Goal: Find contact information: Obtain details needed to contact an individual or organization

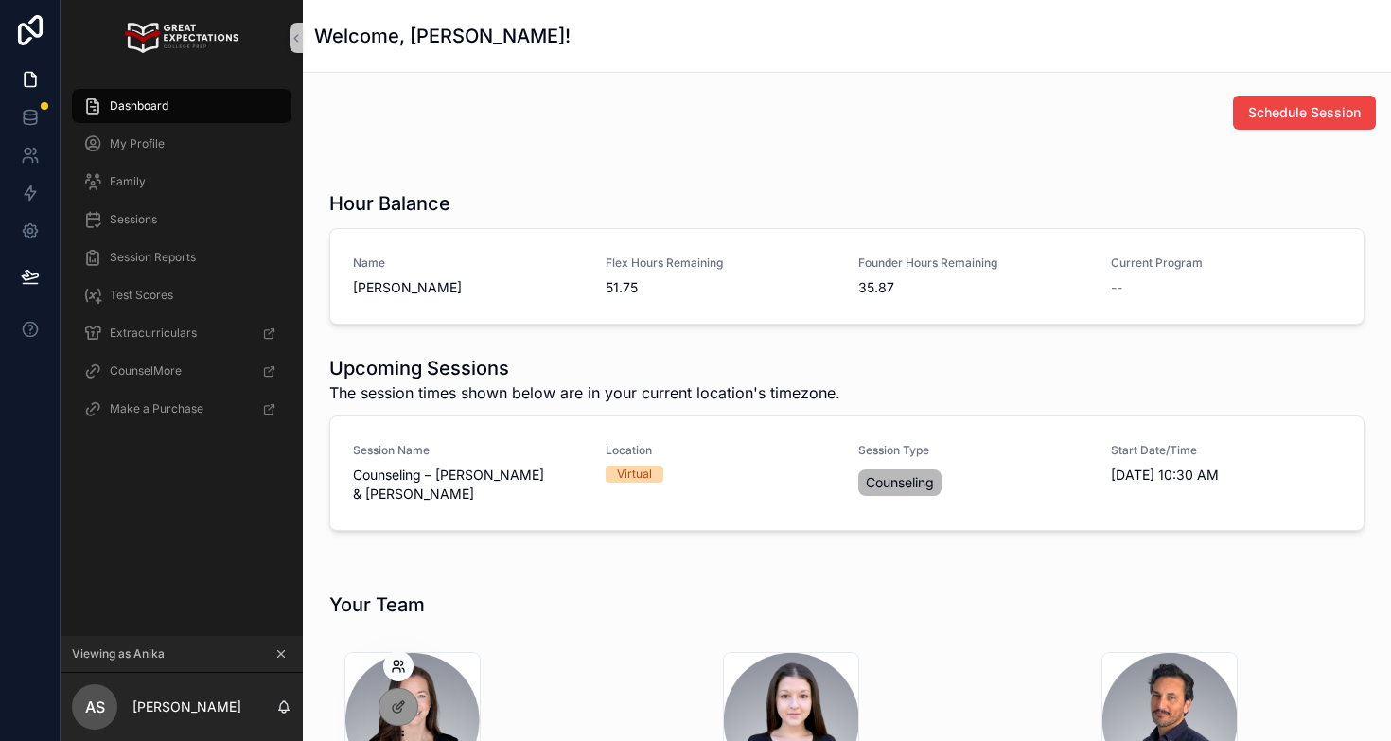
click at [396, 666] on icon at bounding box center [398, 666] width 15 height 15
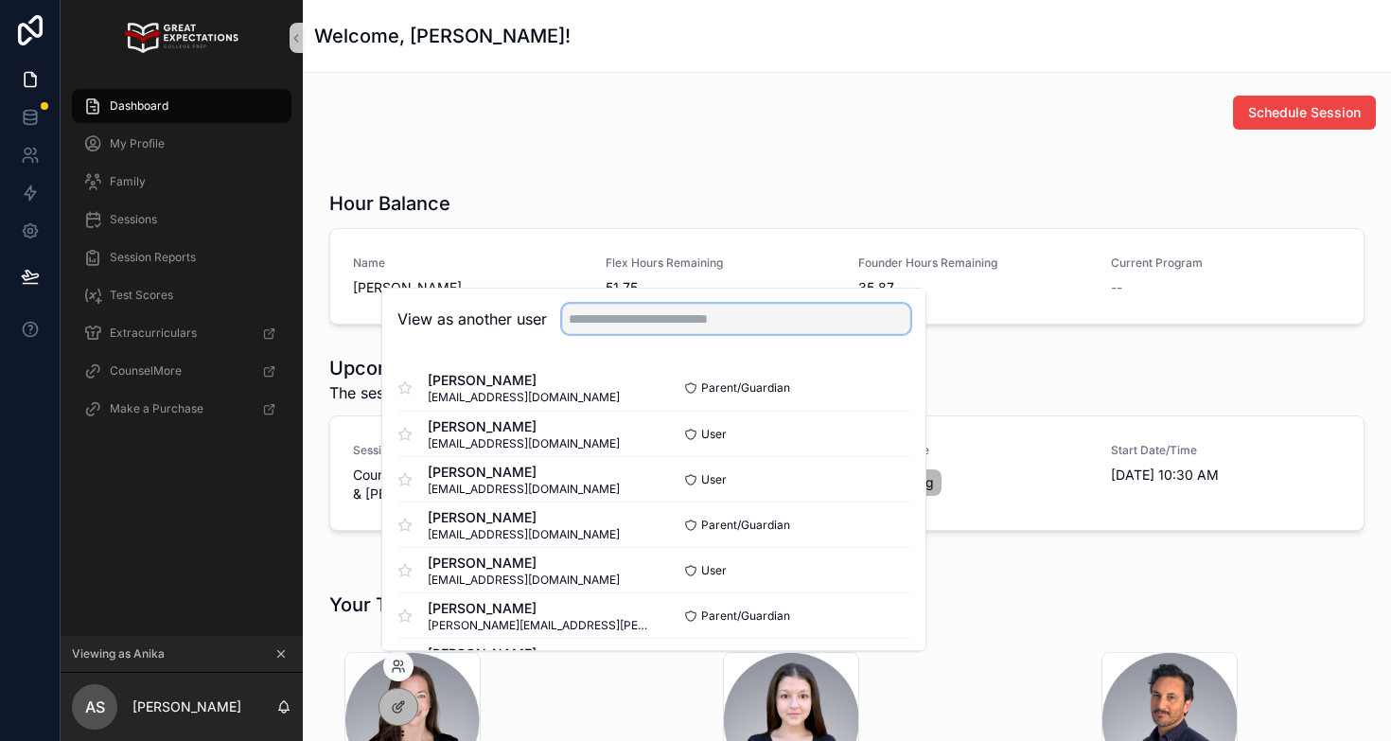
click at [650, 319] on input "text" at bounding box center [736, 319] width 348 height 30
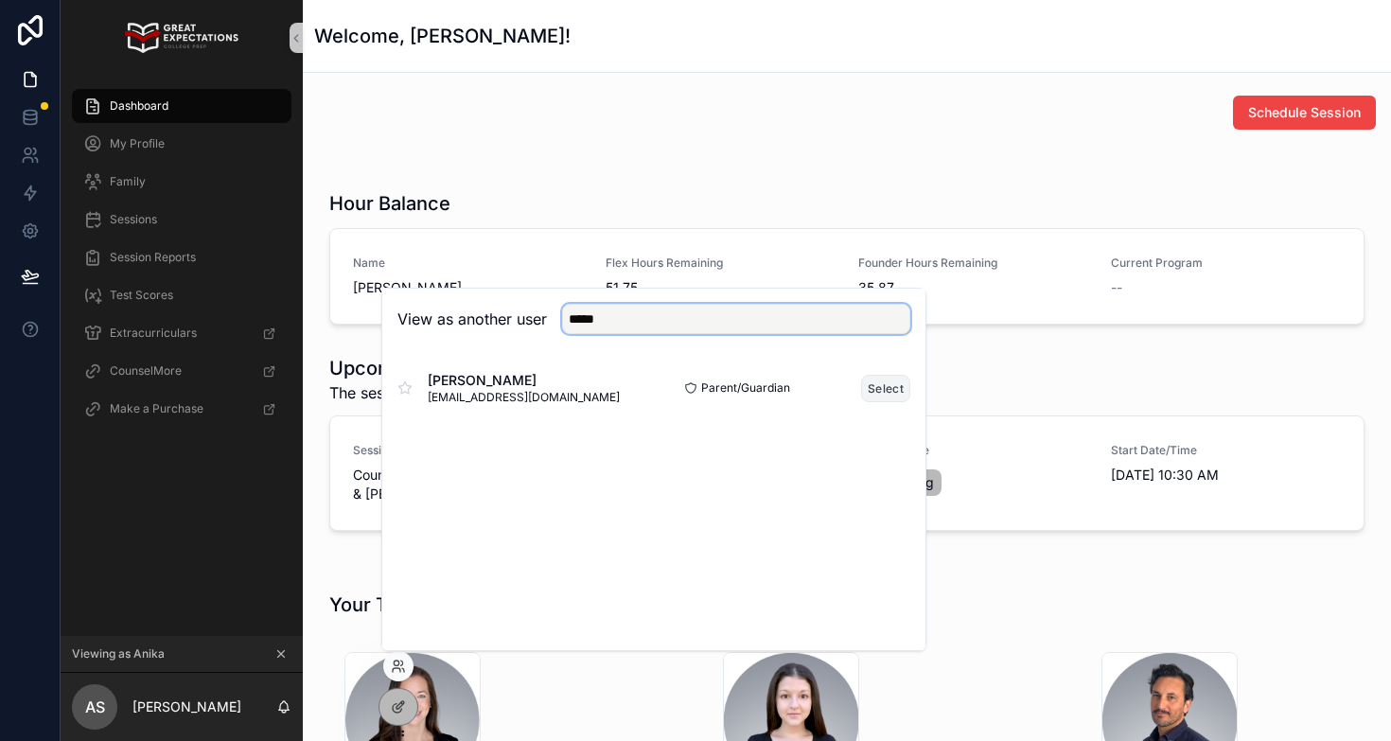
type input "*****"
click at [889, 388] on button "Select" at bounding box center [885, 388] width 49 height 27
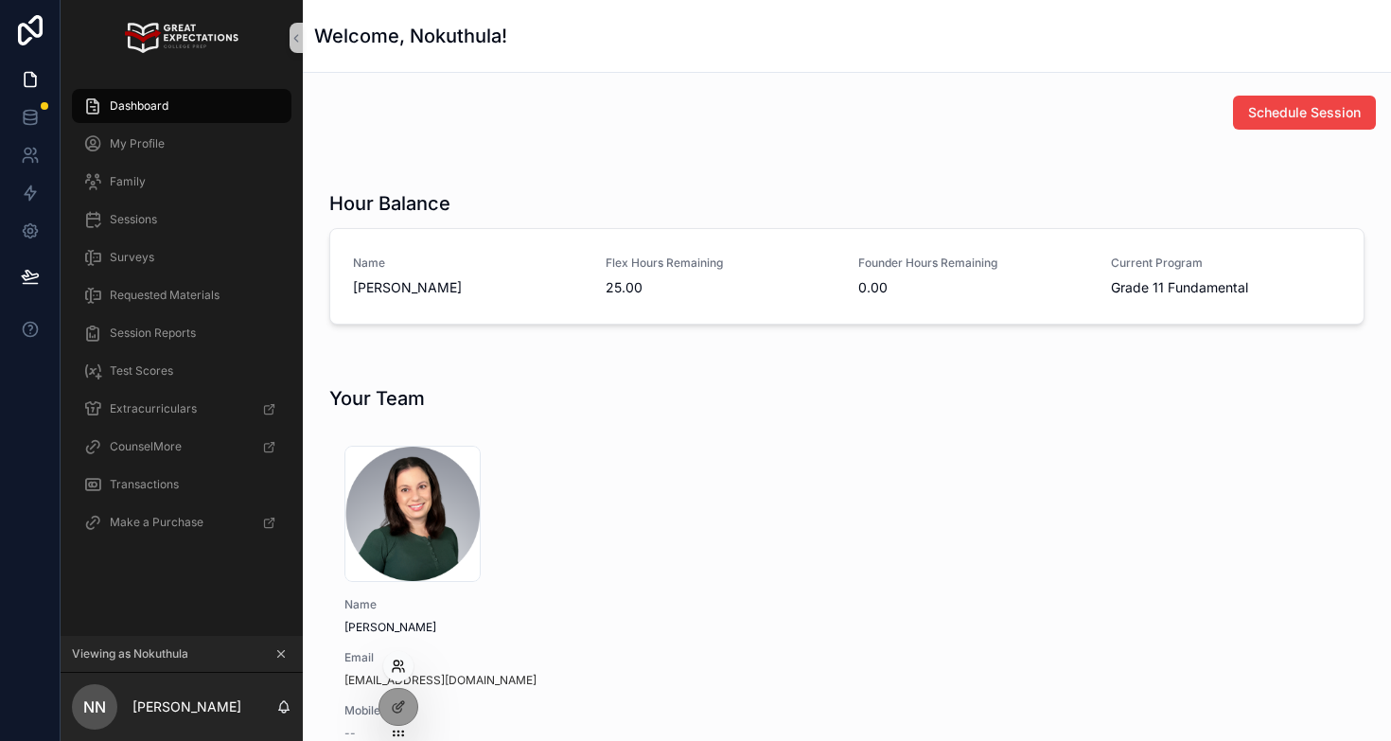
click at [402, 668] on icon at bounding box center [403, 670] width 2 height 4
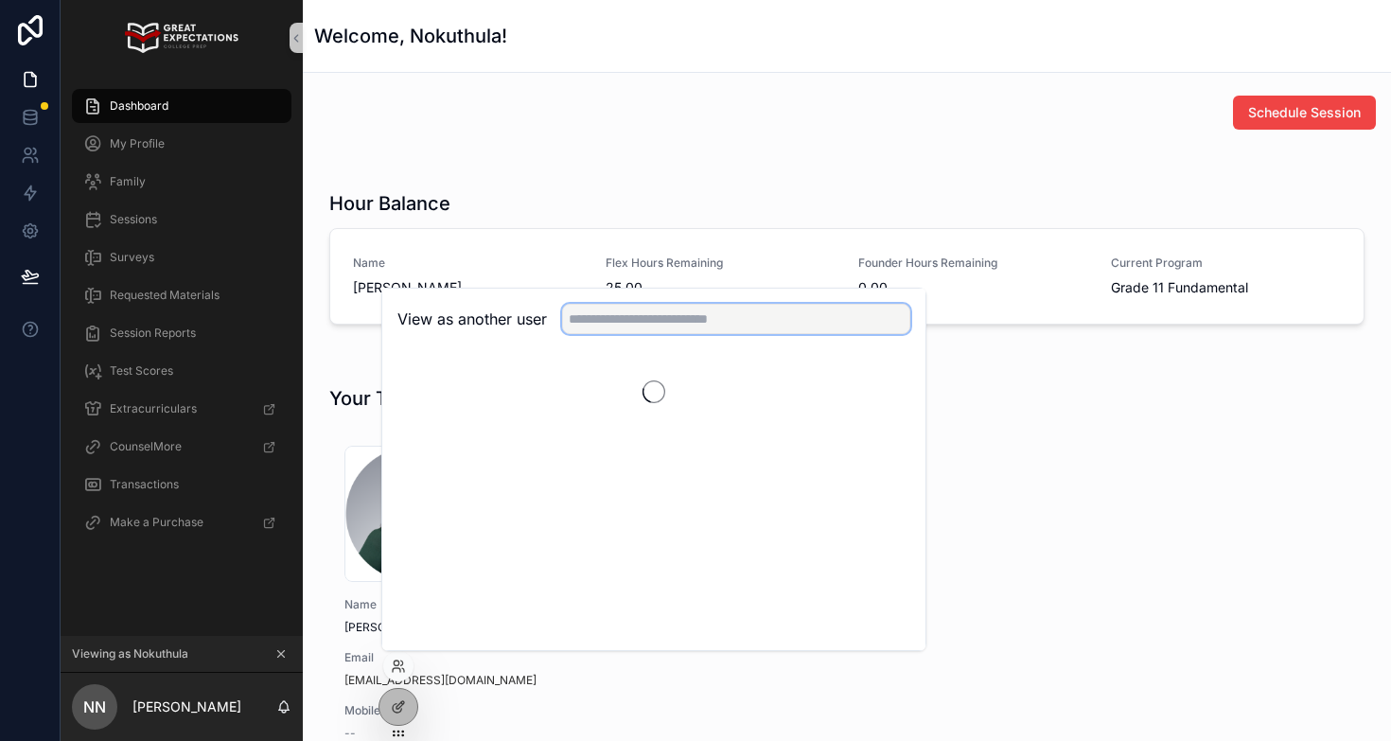
click at [666, 319] on input "text" at bounding box center [736, 319] width 348 height 30
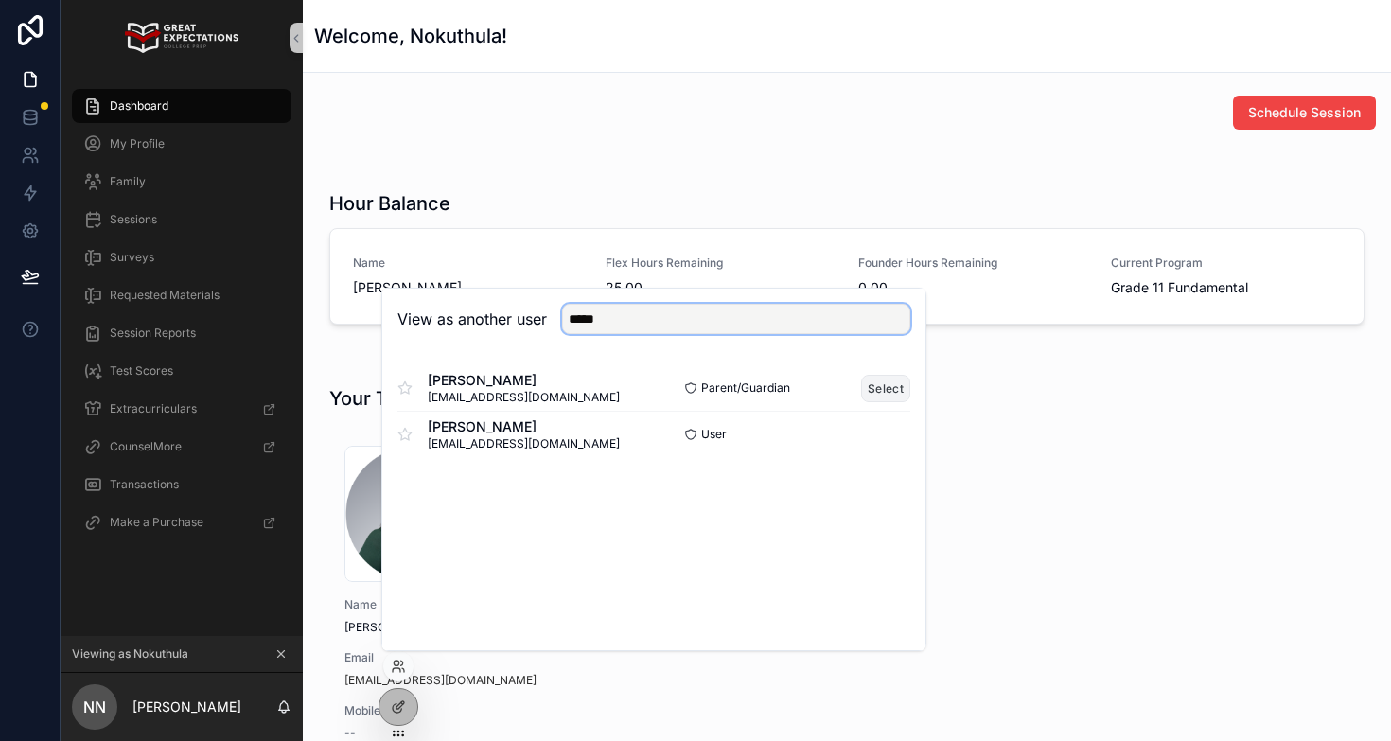
type input "****"
click at [887, 389] on button "Select" at bounding box center [885, 388] width 49 height 27
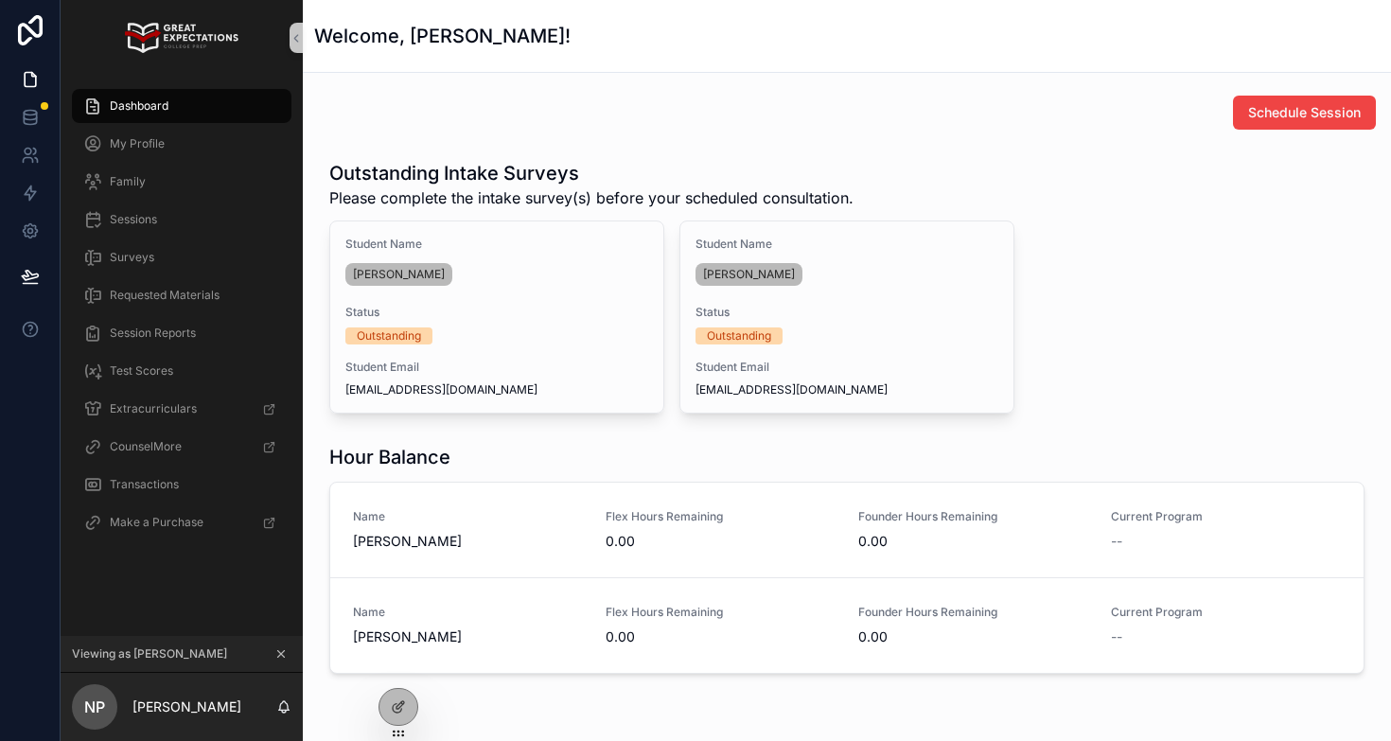
scroll to position [152, 0]
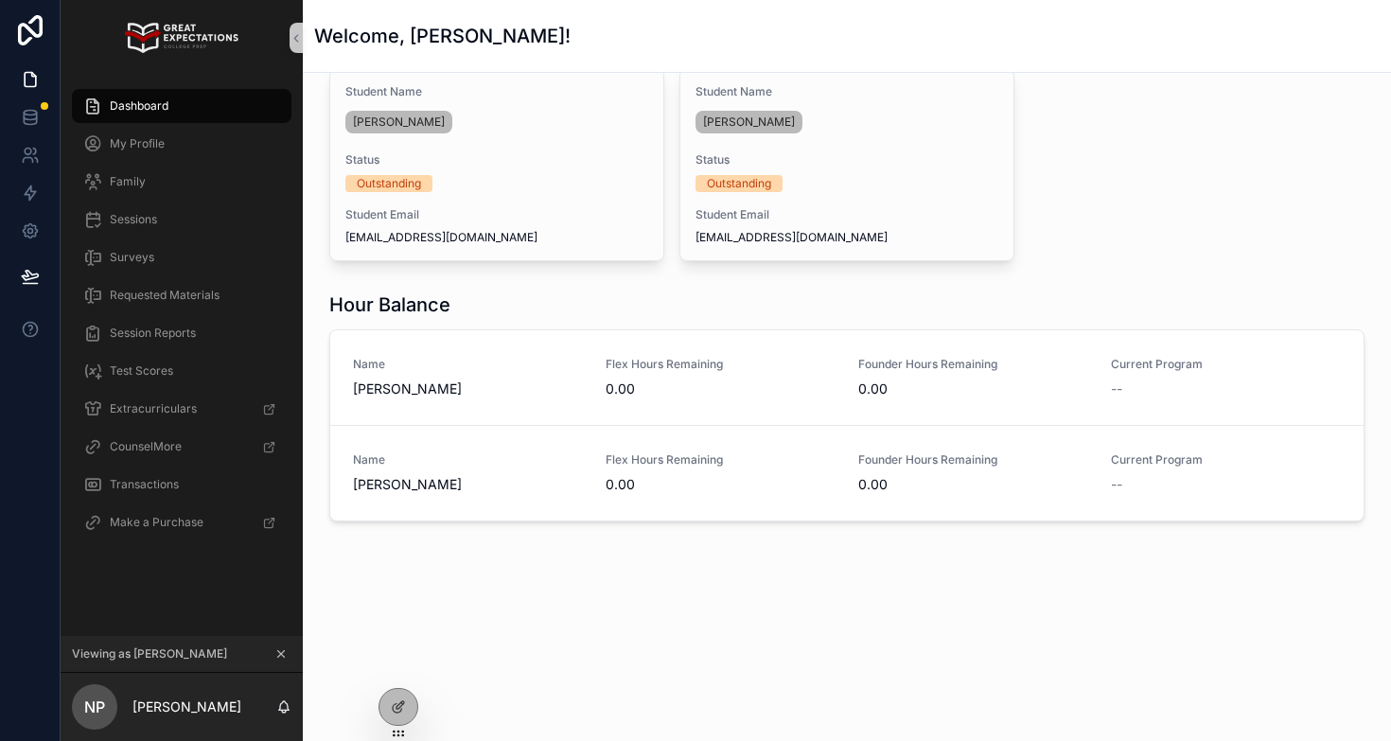
click at [281, 656] on icon "scrollable content" at bounding box center [280, 653] width 13 height 13
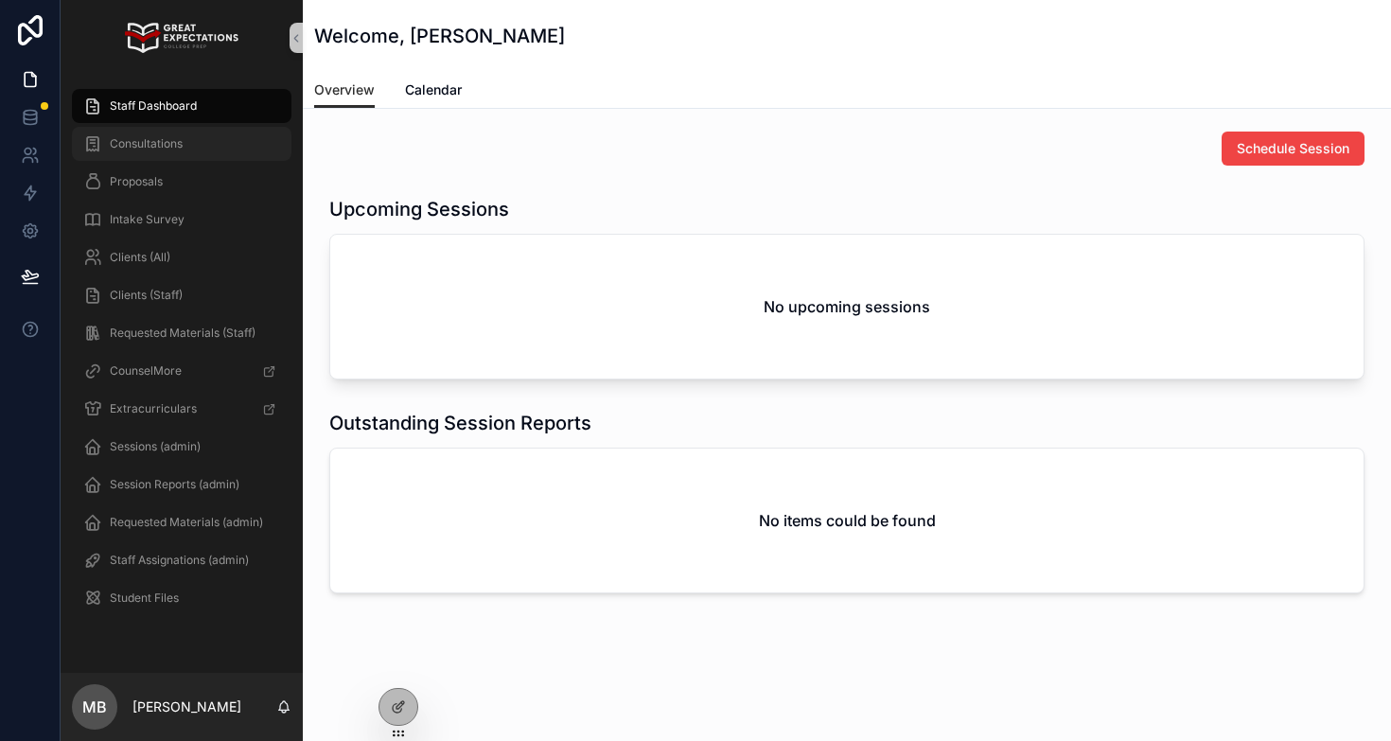
click at [187, 147] on div "Consultations" at bounding box center [181, 144] width 197 height 30
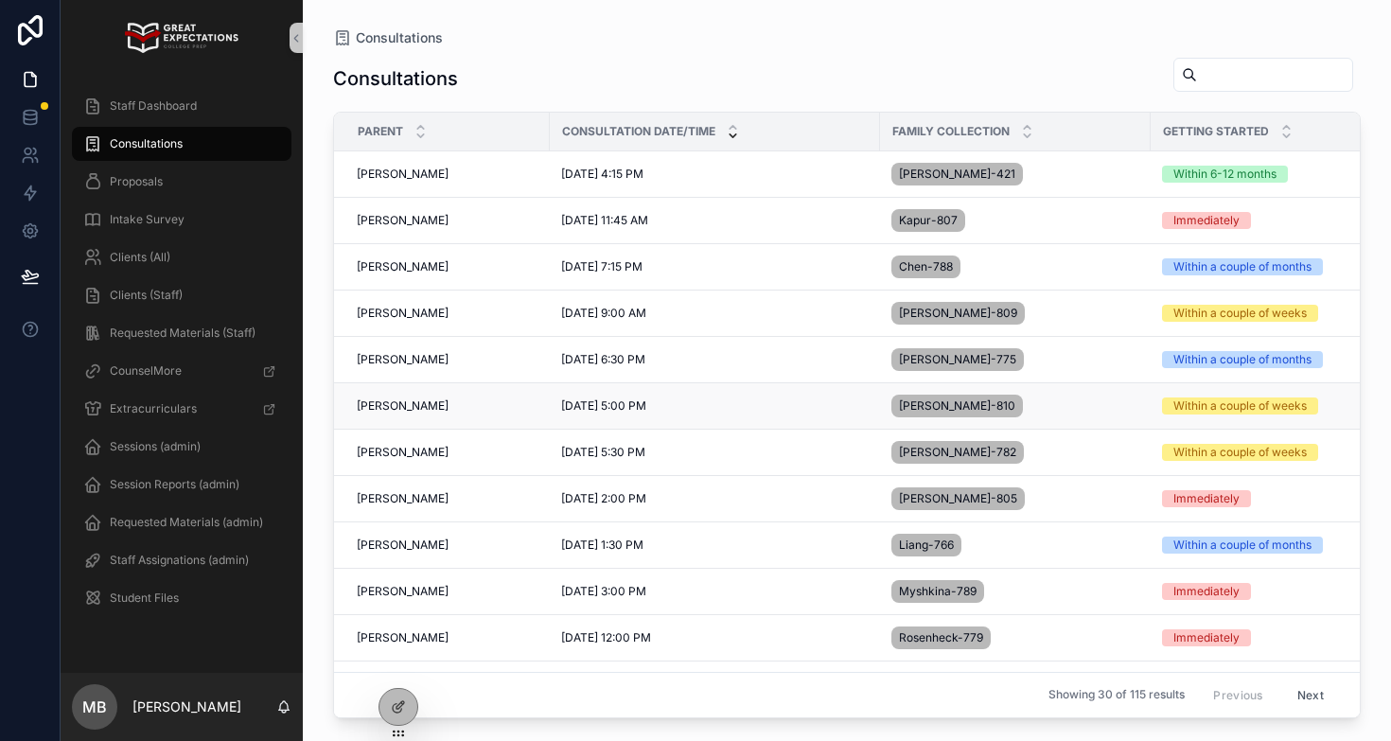
click at [397, 409] on span "[PERSON_NAME]" at bounding box center [403, 405] width 92 height 15
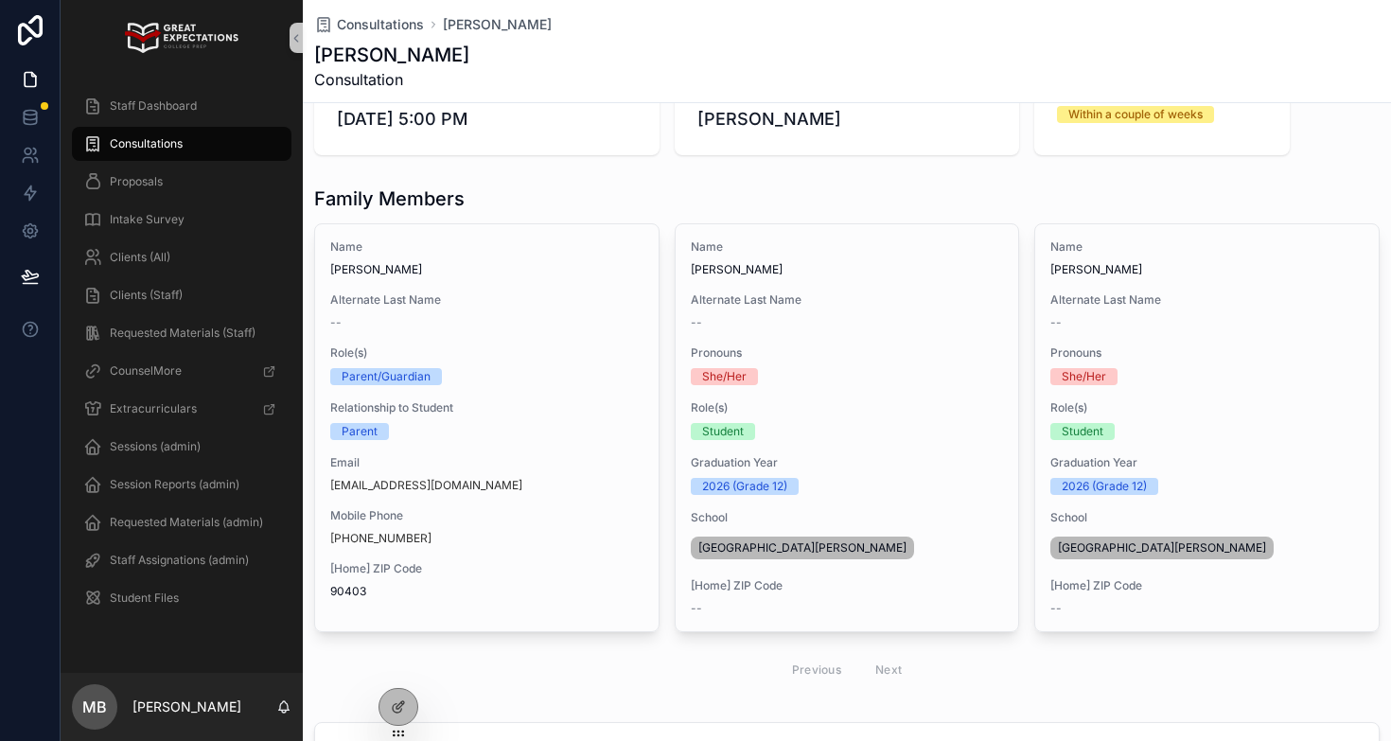
scroll to position [75, 0]
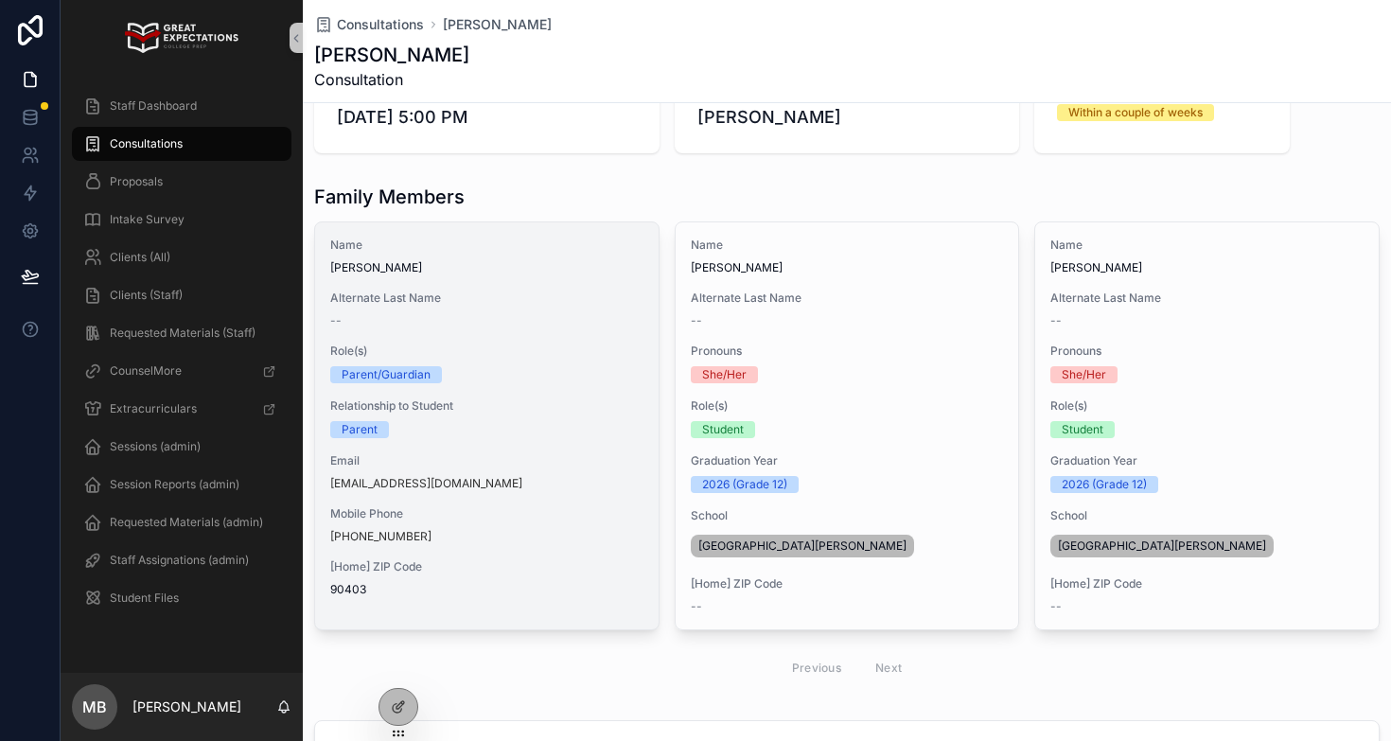
click at [437, 524] on div "Mobile Phone +1 310-963-7367" at bounding box center [486, 525] width 313 height 38
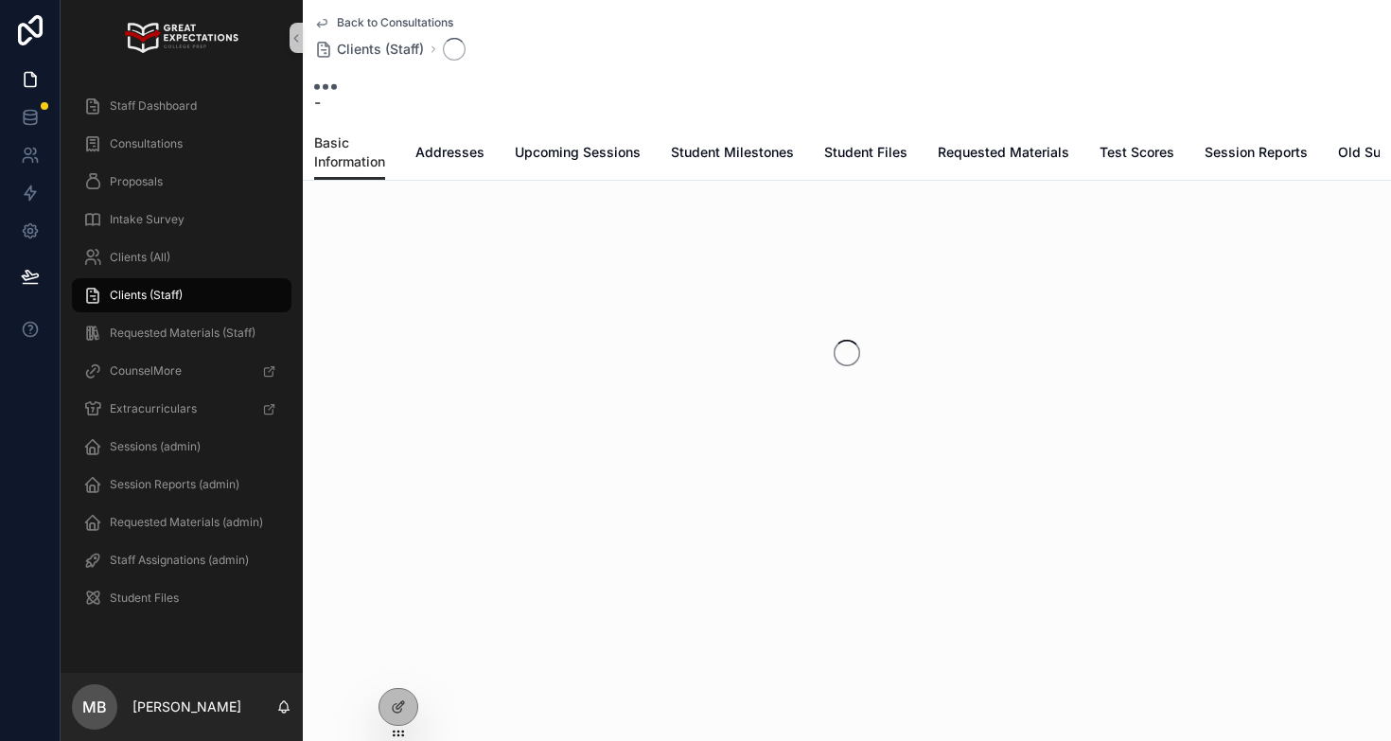
click at [437, 528] on div "Back to Consultations Clients (Staff) - Basic Information Basic Information Add…" at bounding box center [847, 312] width 1088 height 624
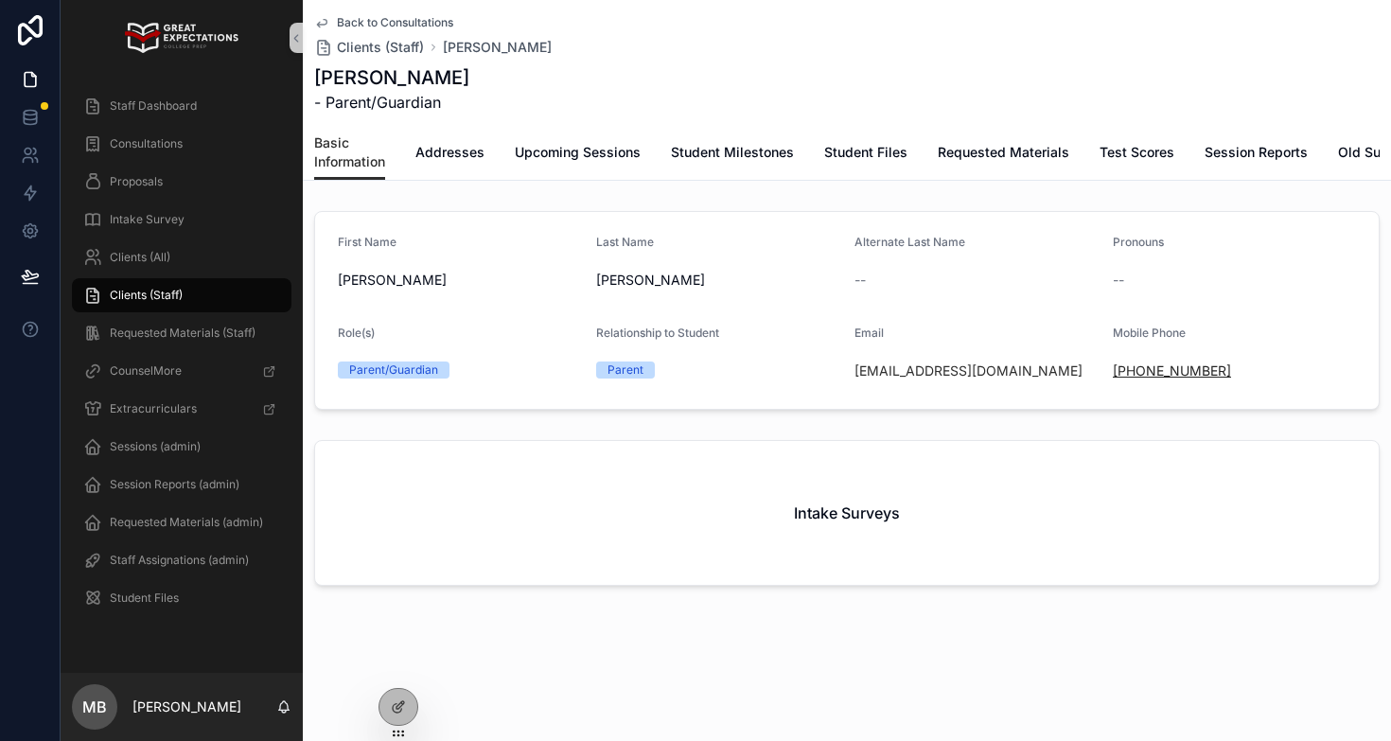
drag, startPoint x: 1249, startPoint y: 379, endPoint x: 1121, endPoint y: 378, distance: 127.8
click at [1121, 378] on div "+1 310-963-7367" at bounding box center [1234, 371] width 243 height 19
copy link "1 310-963-7367"
